Goal: Transaction & Acquisition: Purchase product/service

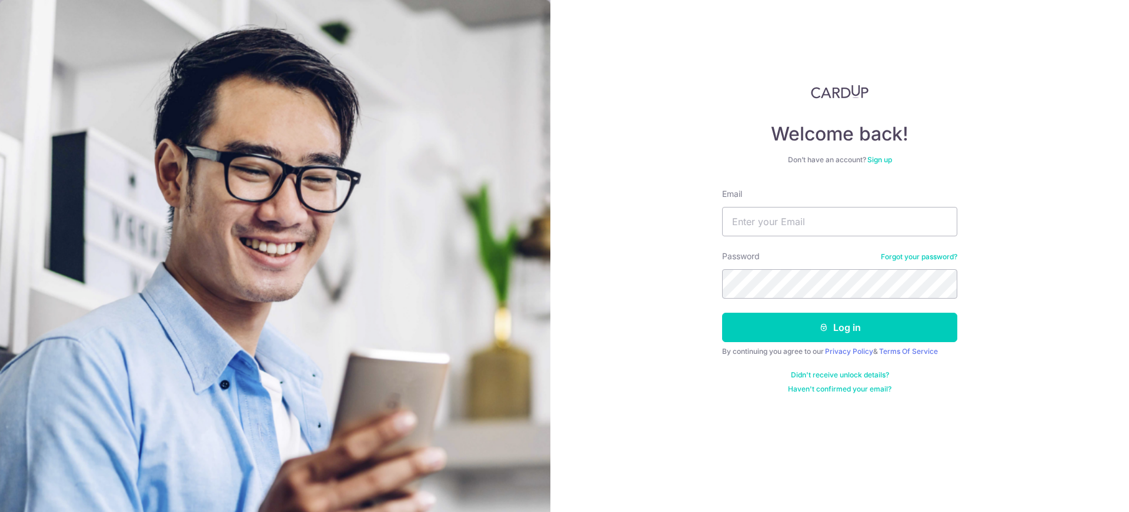
click at [826, 199] on div "Email" at bounding box center [839, 212] width 235 height 48
click at [826, 211] on input "Email" at bounding box center [839, 221] width 235 height 29
type input "LIAUTZYYJIUN@GMAIL.COM"
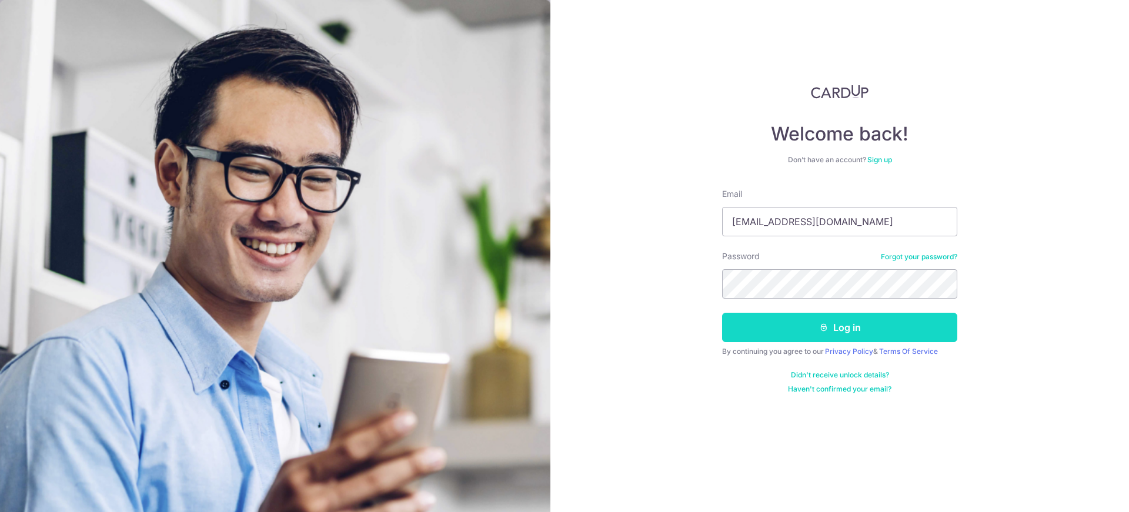
click at [839, 328] on button "Log in" at bounding box center [839, 327] width 235 height 29
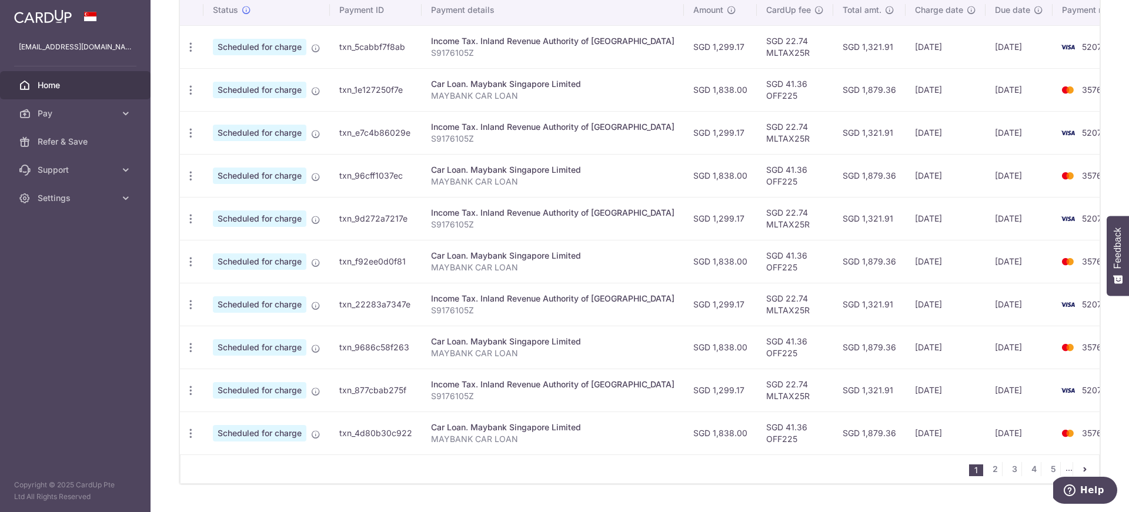
scroll to position [397, 0]
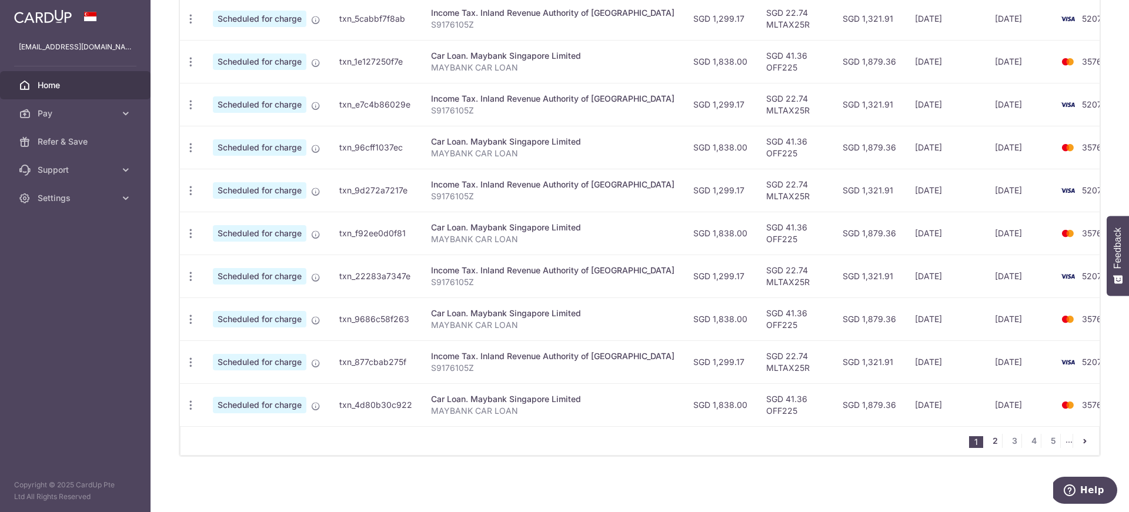
click at [989, 442] on link "2" at bounding box center [995, 441] width 14 height 14
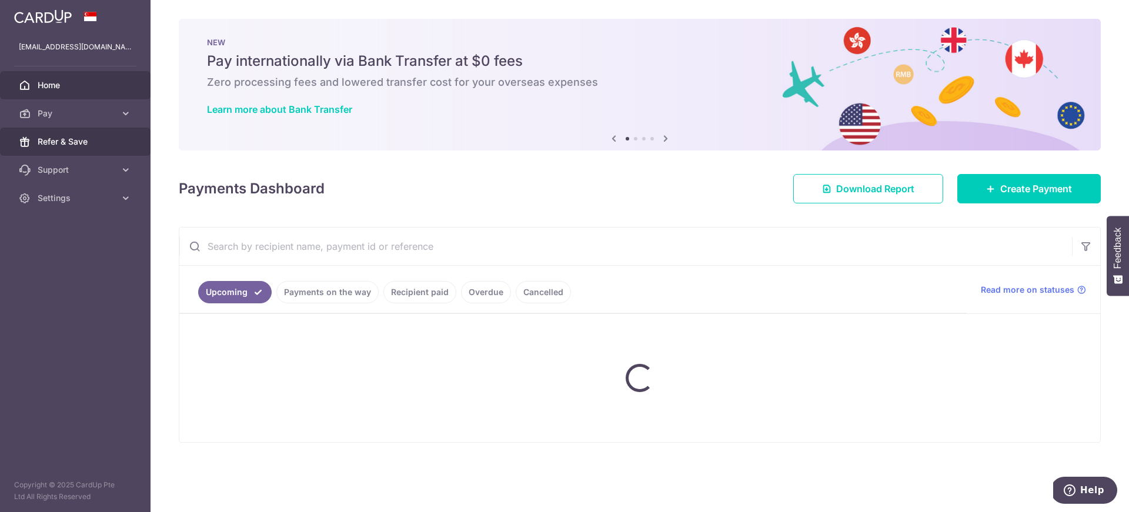
click at [98, 152] on link "Refer & Save" at bounding box center [75, 142] width 151 height 28
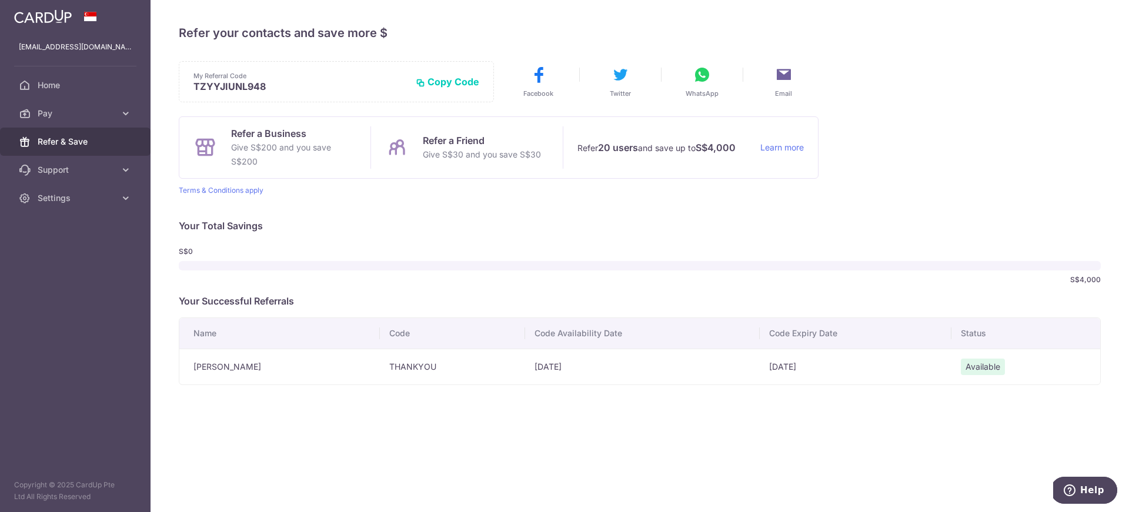
click at [819, 362] on td "28/11/2025" at bounding box center [856, 367] width 192 height 36
click at [84, 103] on link "Pay" at bounding box center [75, 113] width 151 height 28
click at [74, 140] on span "Payments" at bounding box center [77, 142] width 78 height 12
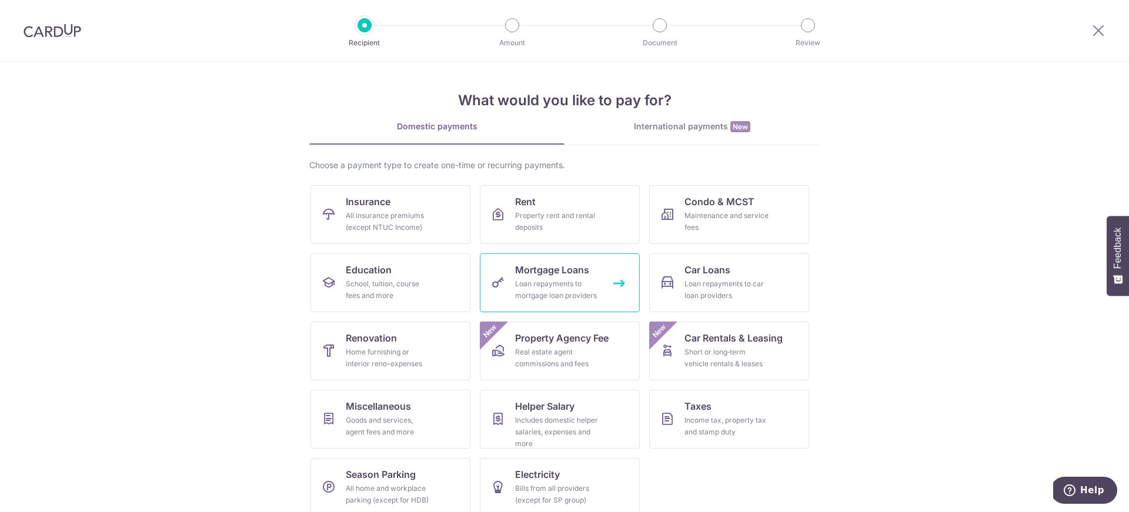
click at [521, 297] on div "Loan repayments to mortgage loan providers" at bounding box center [557, 290] width 85 height 24
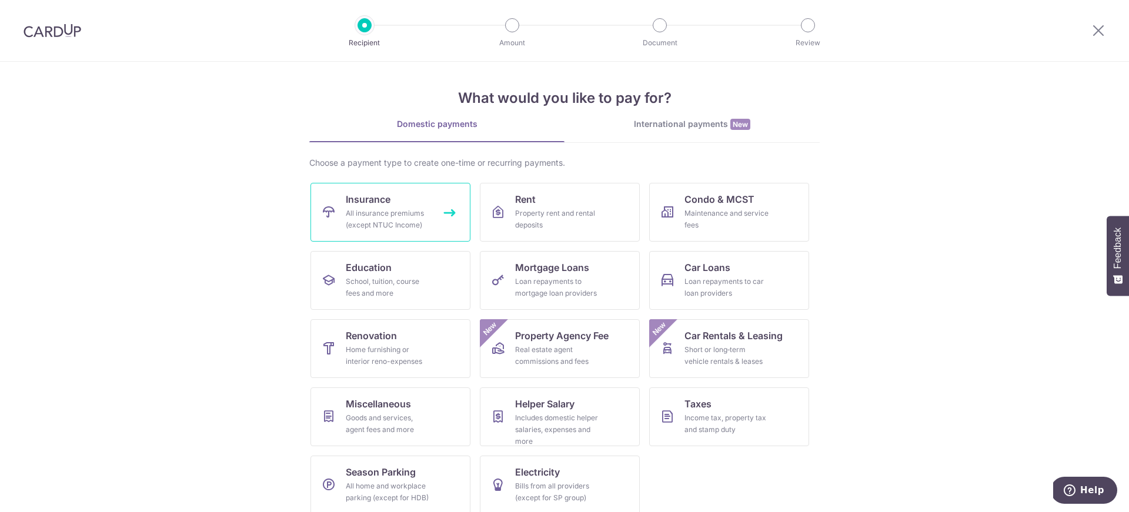
click at [395, 229] on div "All insurance premiums (except NTUC Income)" at bounding box center [388, 220] width 85 height 24
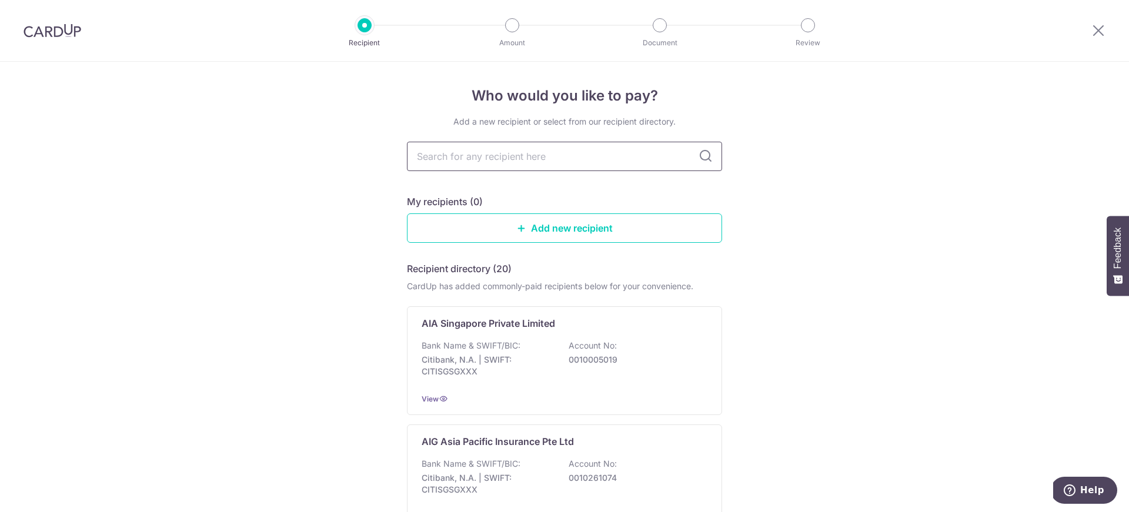
click at [519, 163] on input "text" at bounding box center [564, 156] width 315 height 29
click at [58, 26] on img at bounding box center [53, 31] width 58 height 14
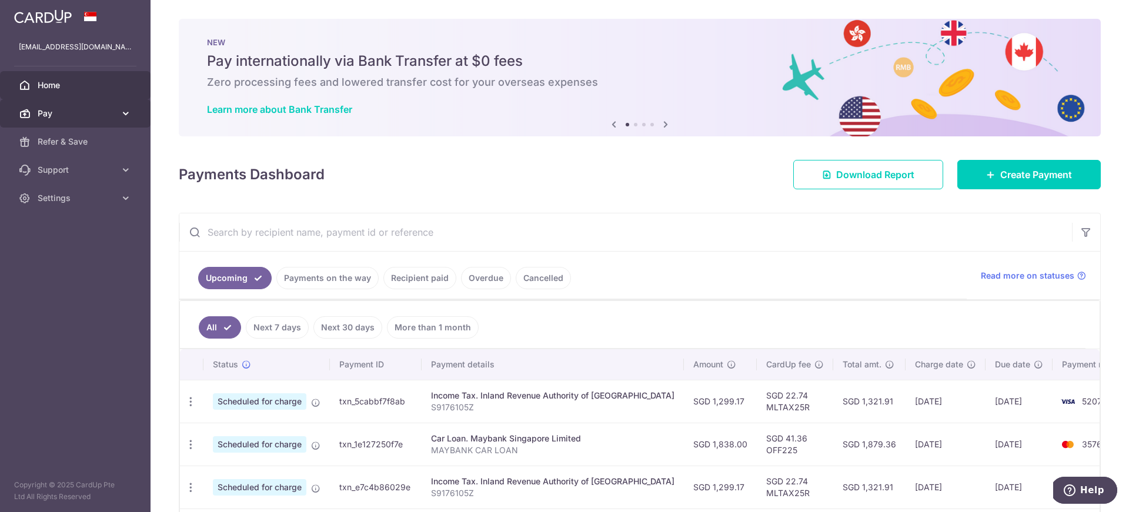
click at [104, 115] on span "Pay" at bounding box center [77, 114] width 78 height 12
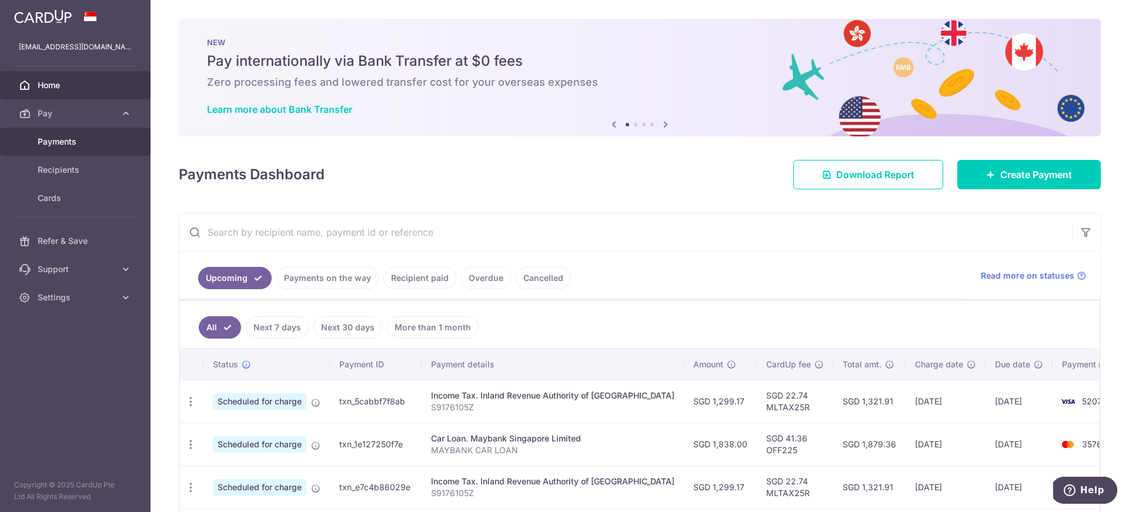
click at [81, 136] on span "Payments" at bounding box center [77, 142] width 78 height 12
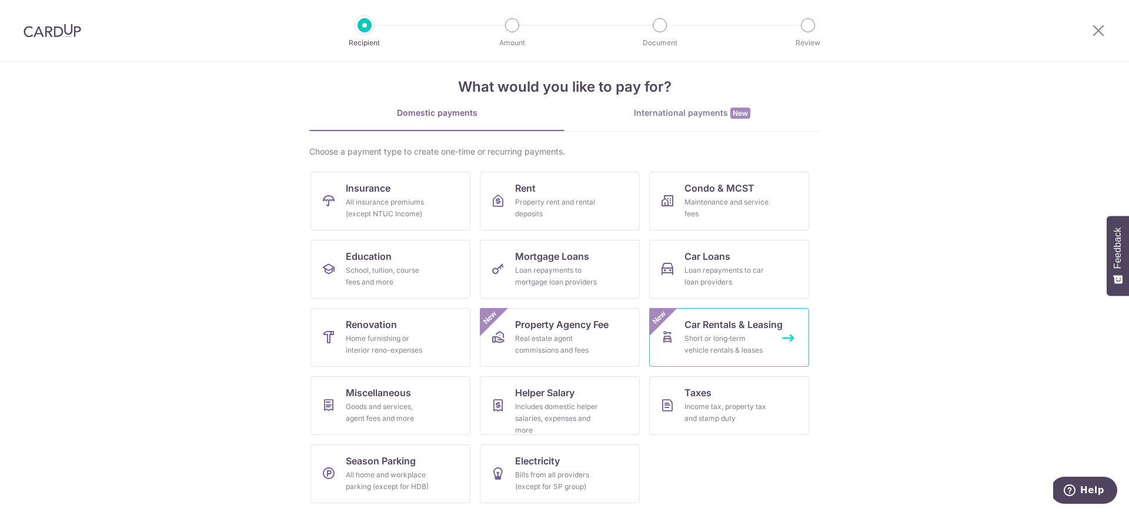
scroll to position [14, 0]
click at [434, 410] on link "Miscellaneous Goods and services, agent fees and more" at bounding box center [390, 405] width 160 height 59
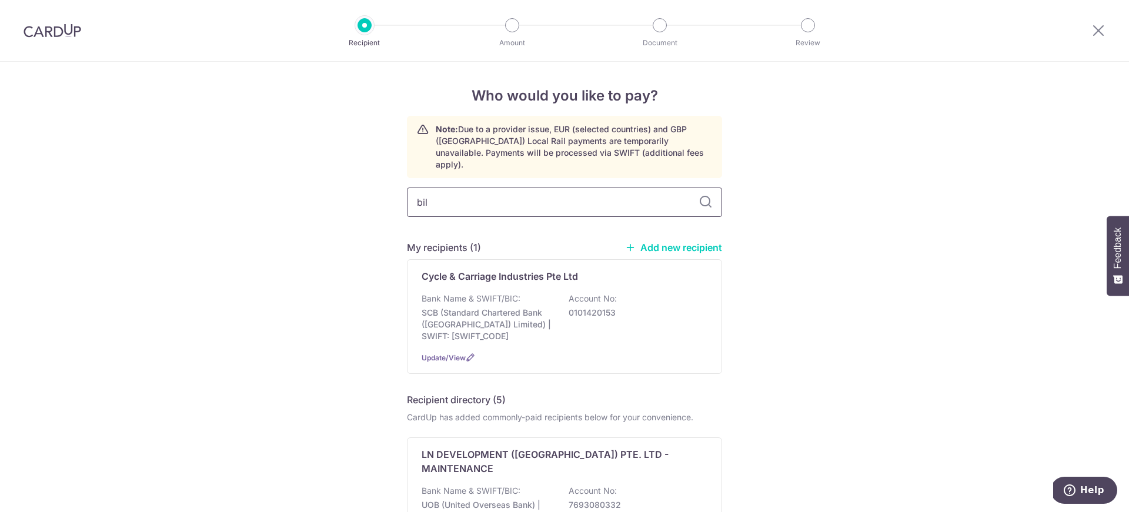
type input "bill"
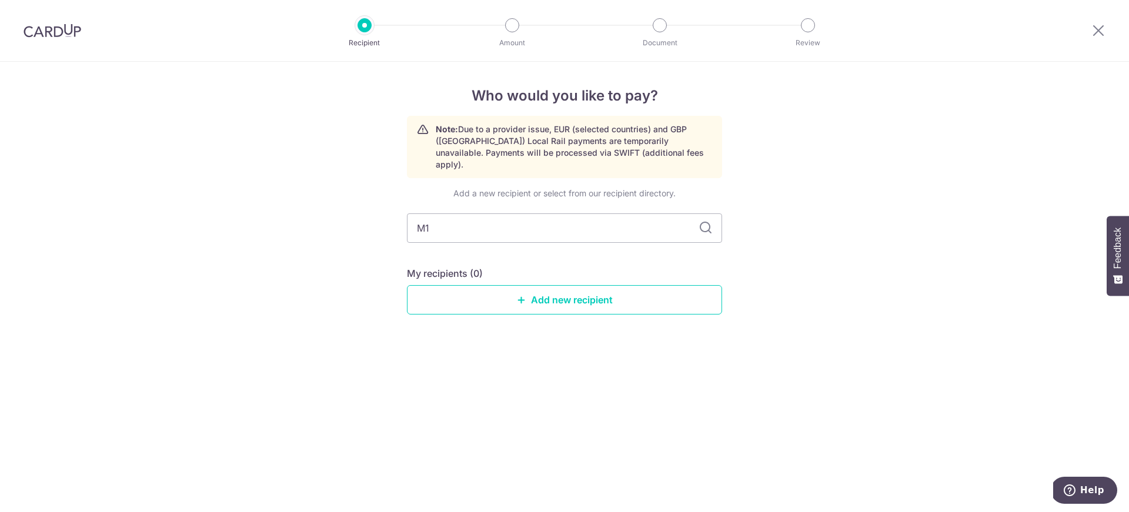
type input "M1"
click at [702, 221] on icon at bounding box center [706, 228] width 14 height 14
click at [706, 221] on icon at bounding box center [706, 228] width 14 height 14
click at [460, 214] on input "M1" at bounding box center [564, 227] width 315 height 29
type input "M1"
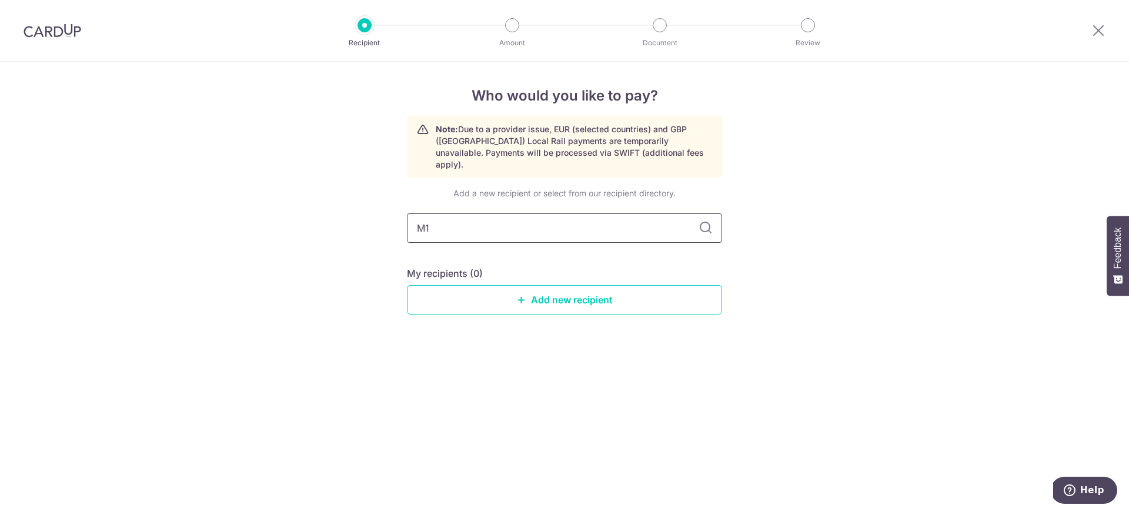
click at [552, 225] on input "M1" at bounding box center [564, 227] width 315 height 29
type input "M"
click at [620, 295] on link "Add new recipient" at bounding box center [564, 299] width 315 height 29
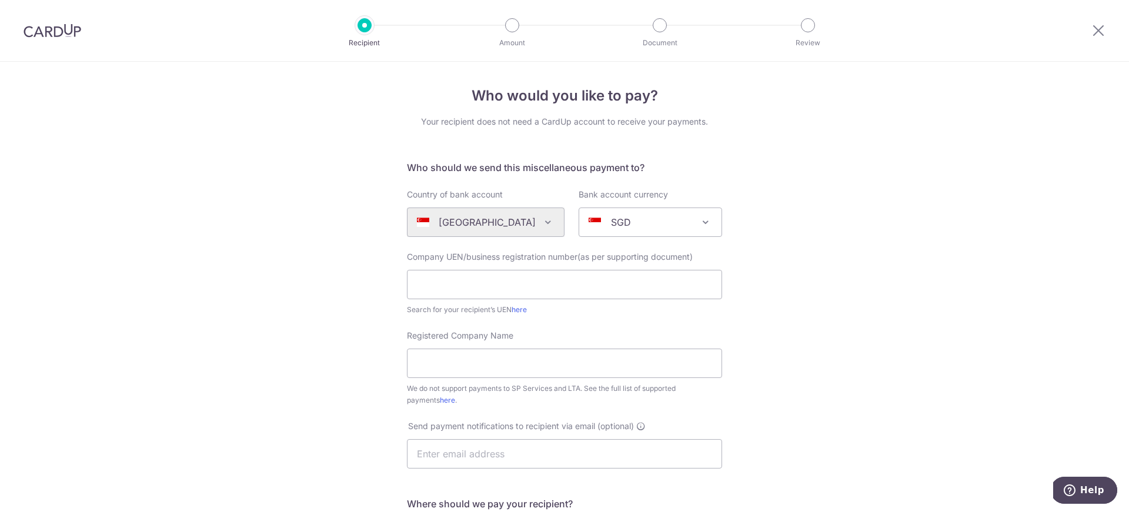
click at [74, 26] on img at bounding box center [53, 31] width 58 height 14
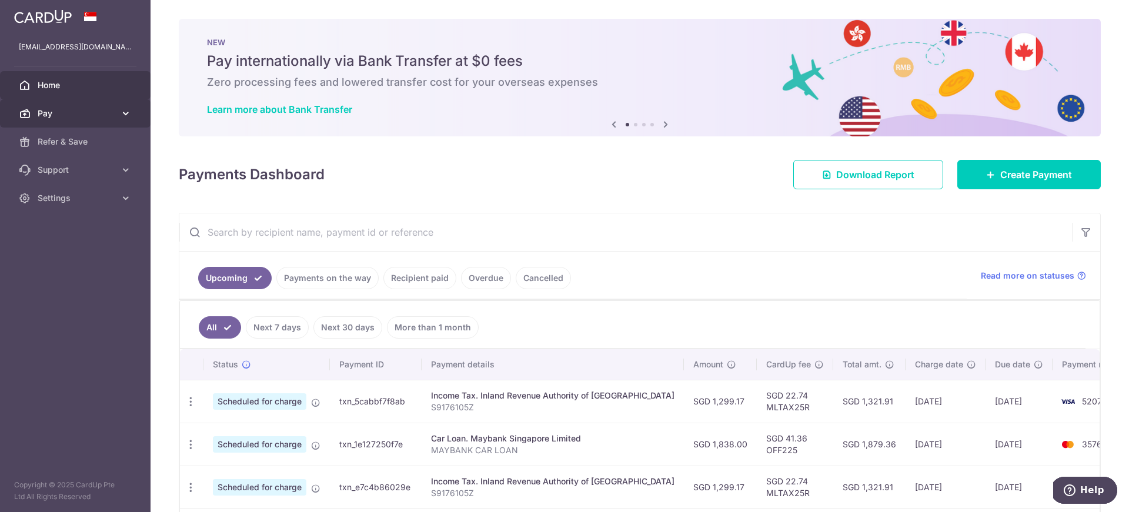
click at [82, 120] on link "Pay" at bounding box center [75, 113] width 151 height 28
